Goal: Use online tool/utility

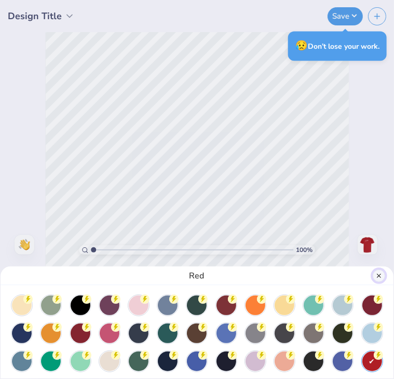
click at [374, 274] on button "Close" at bounding box center [379, 276] width 12 height 12
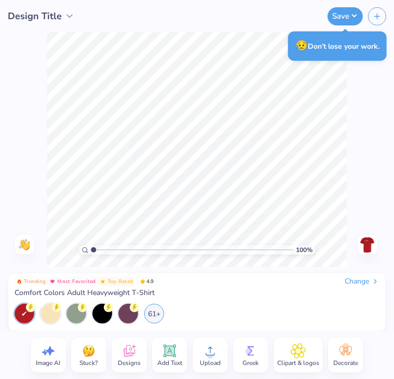
click at [44, 364] on span "Image AI" at bounding box center [48, 363] width 24 height 8
select select "4"
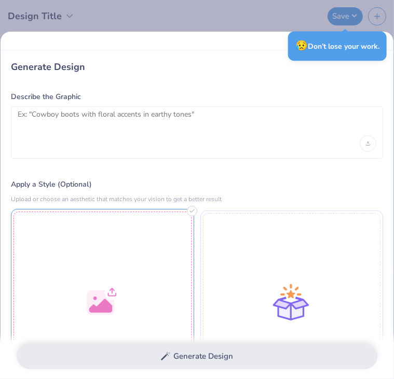
click at [105, 270] on div at bounding box center [102, 300] width 183 height 183
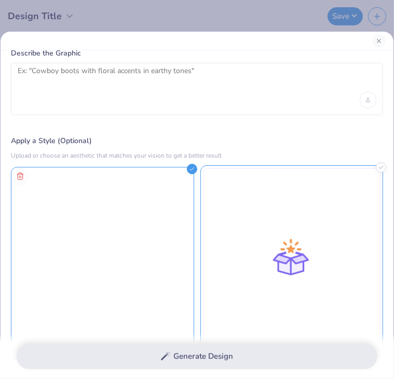
scroll to position [45, 0]
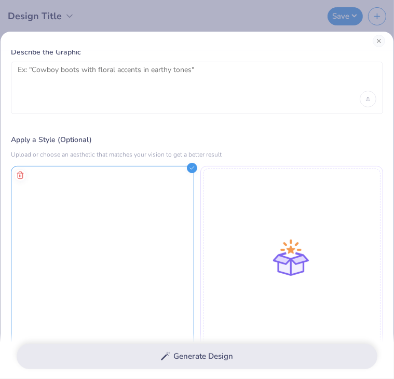
click at [235, 359] on div "Generate Design" at bounding box center [197, 357] width 394 height 46
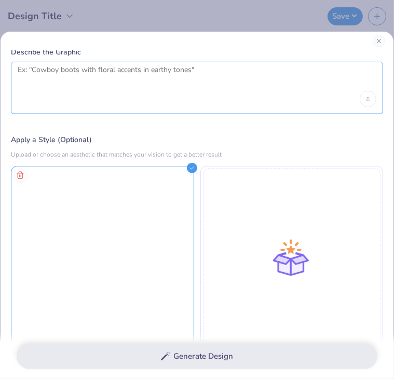
click at [155, 79] on textarea at bounding box center [197, 78] width 359 height 26
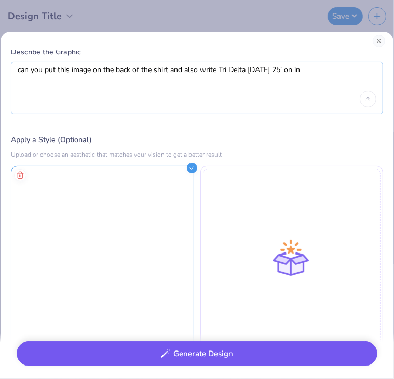
type textarea "can you put this image on the back of the shirt and also write Tri Delta [DATE]…"
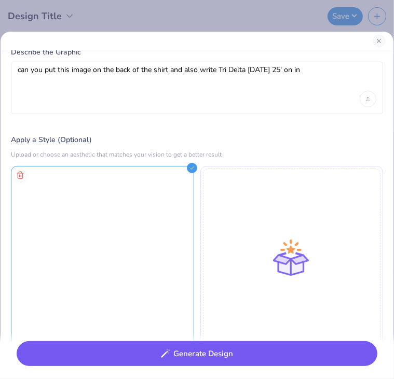
click at [210, 353] on button "Generate Design" at bounding box center [197, 354] width 361 height 25
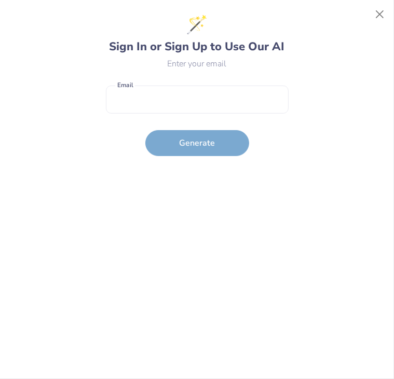
click at [212, 141] on form "Email is a required field Email Generate" at bounding box center [197, 118] width 183 height 76
click at [381, 11] on button "Close" at bounding box center [380, 15] width 20 height 20
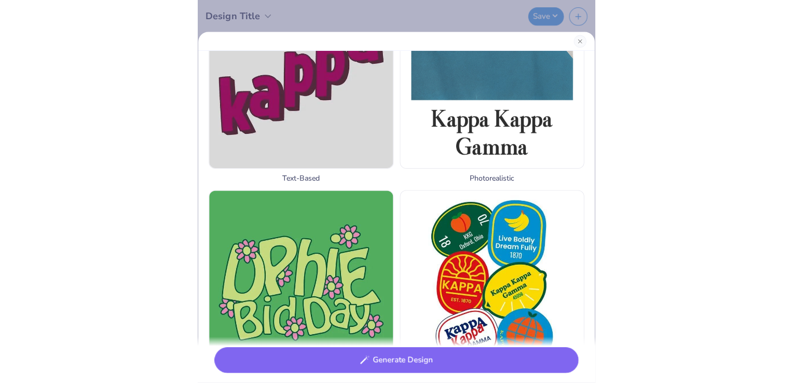
scroll to position [436, 0]
